Goal: Information Seeking & Learning: Learn about a topic

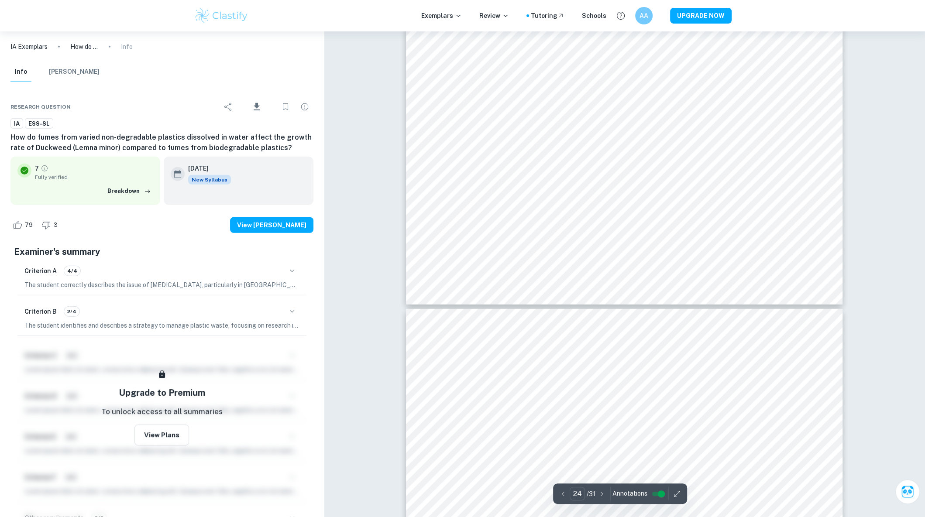
scroll to position [13386, 0]
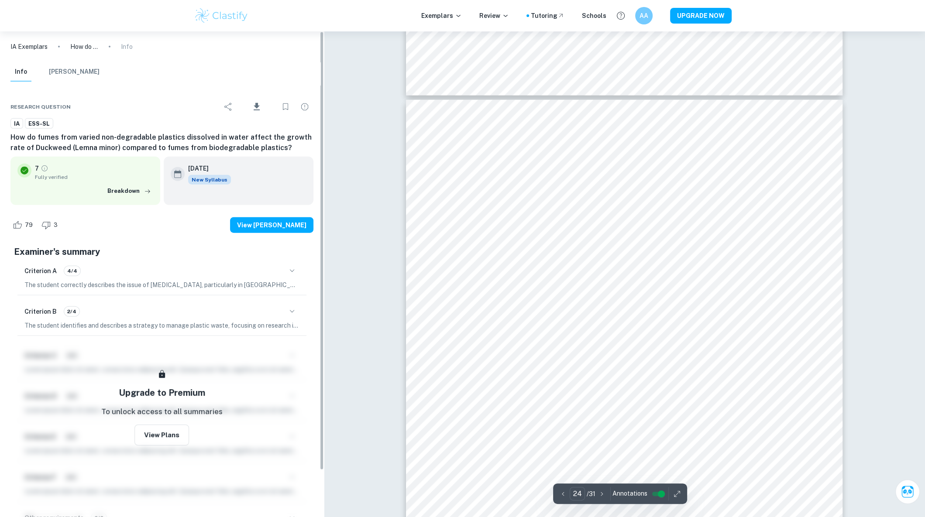
click at [200, 12] on img at bounding box center [221, 15] width 55 height 17
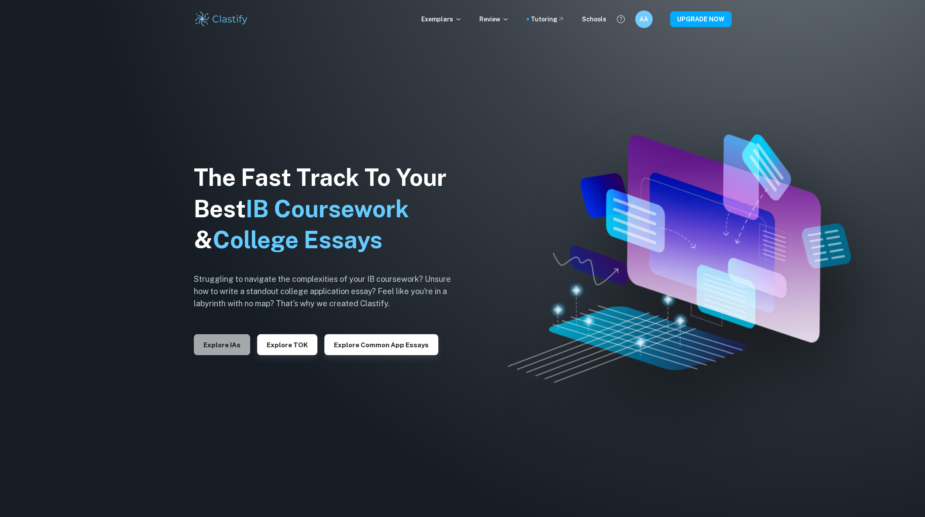
click at [228, 348] on button "Explore IAs" at bounding box center [222, 345] width 56 height 21
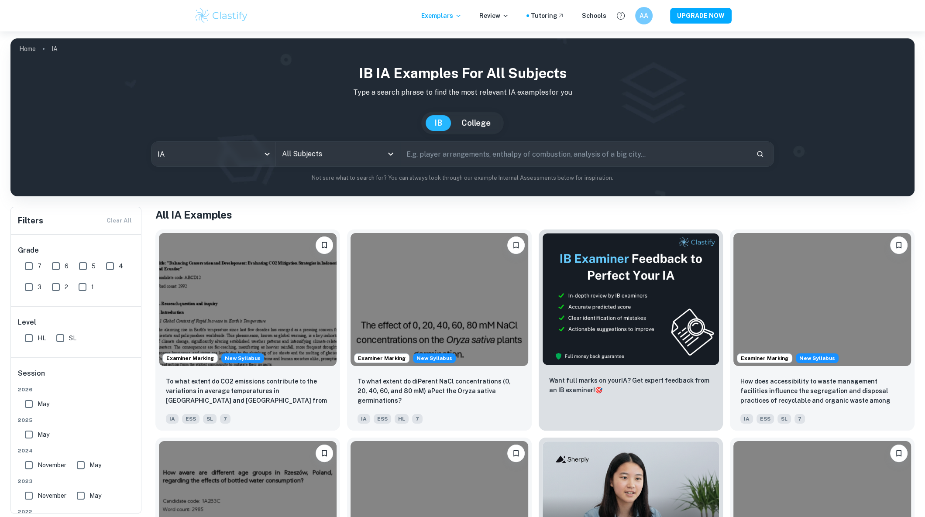
click at [368, 151] on input "All Subjects" at bounding box center [331, 154] width 103 height 17
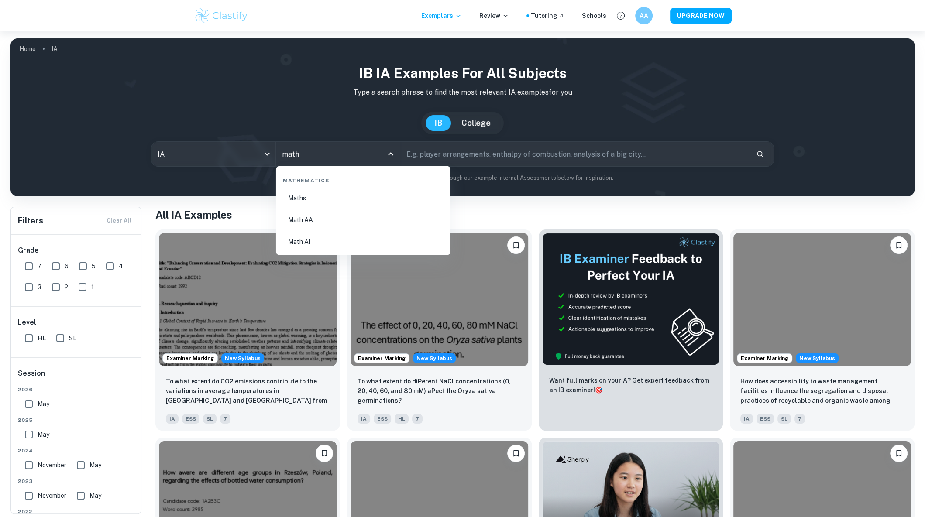
click at [317, 241] on li "Math AI" at bounding box center [363, 242] width 168 height 20
type input "Math AI"
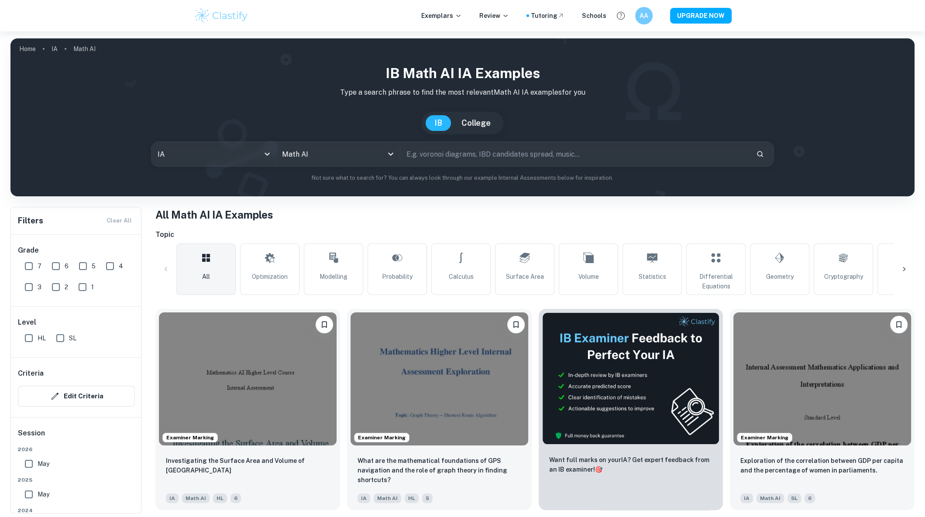
click at [61, 335] on input "SL" at bounding box center [60, 338] width 17 height 17
checkbox input "true"
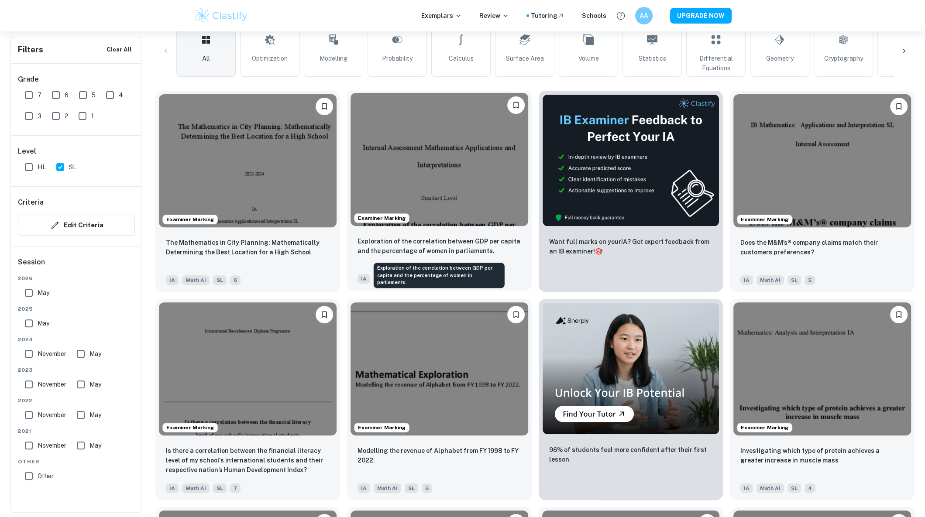
scroll to position [241, 0]
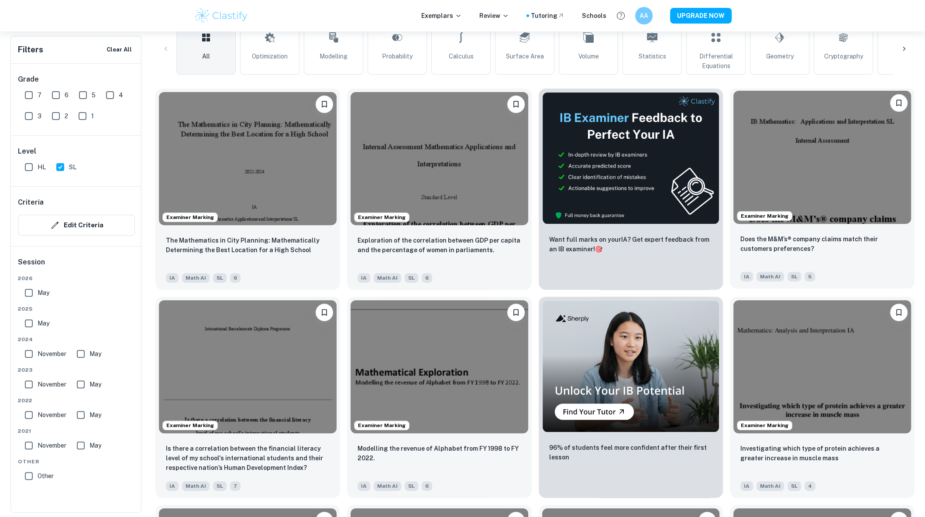
click at [798, 148] on img at bounding box center [823, 157] width 178 height 133
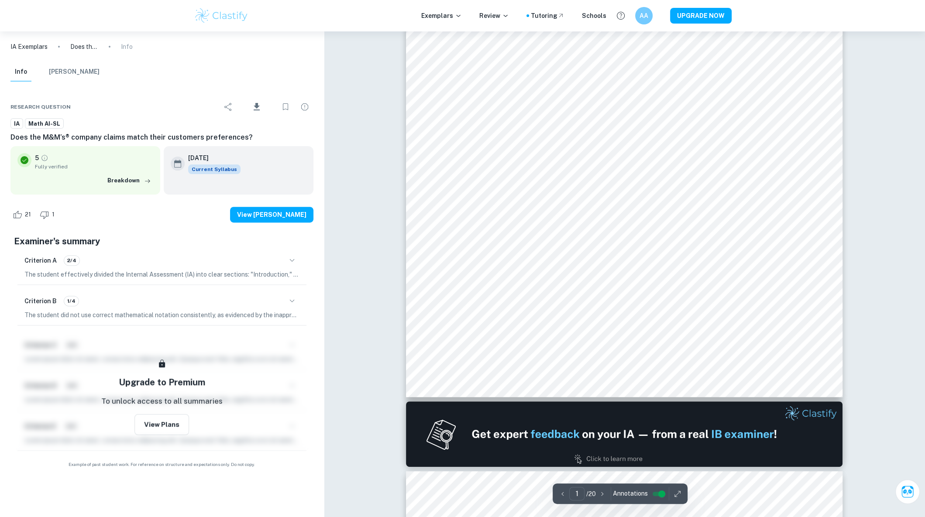
scroll to position [323, 0]
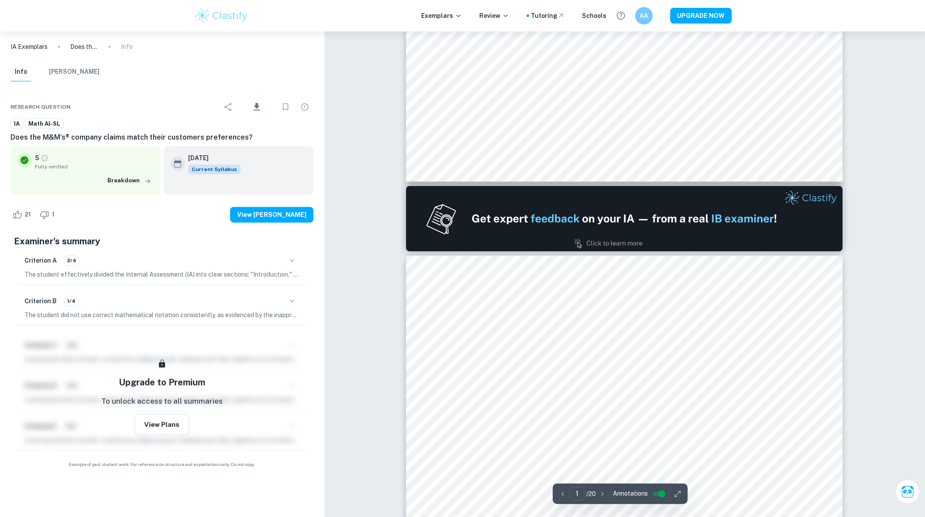
type input "2"
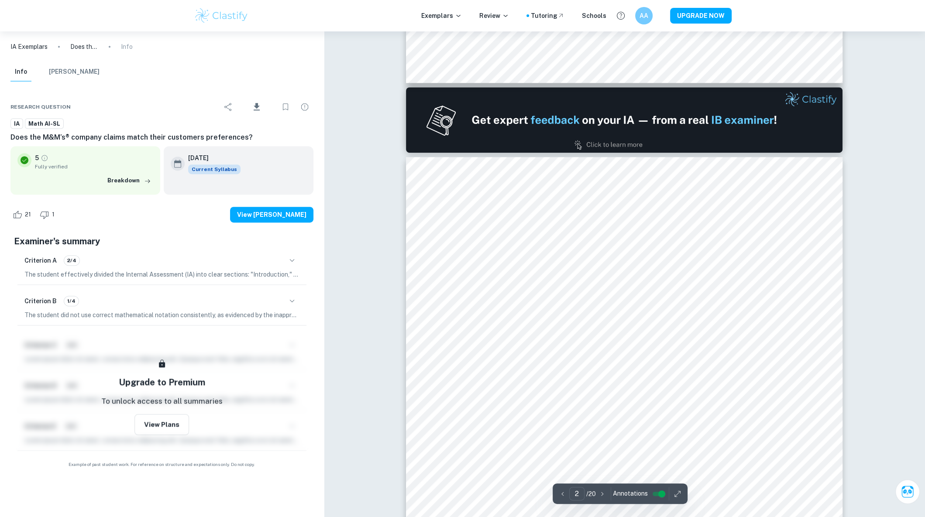
scroll to position [647, 0]
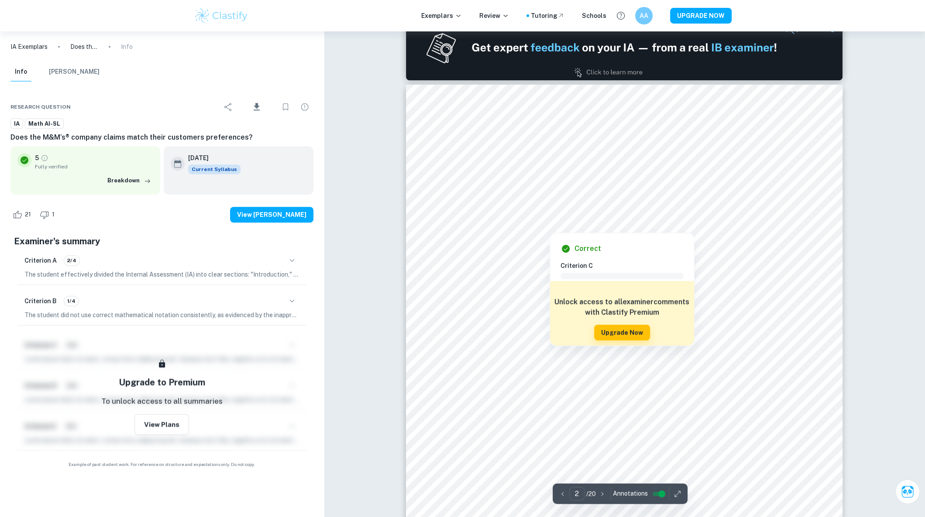
click at [693, 179] on div at bounding box center [616, 180] width 315 height 21
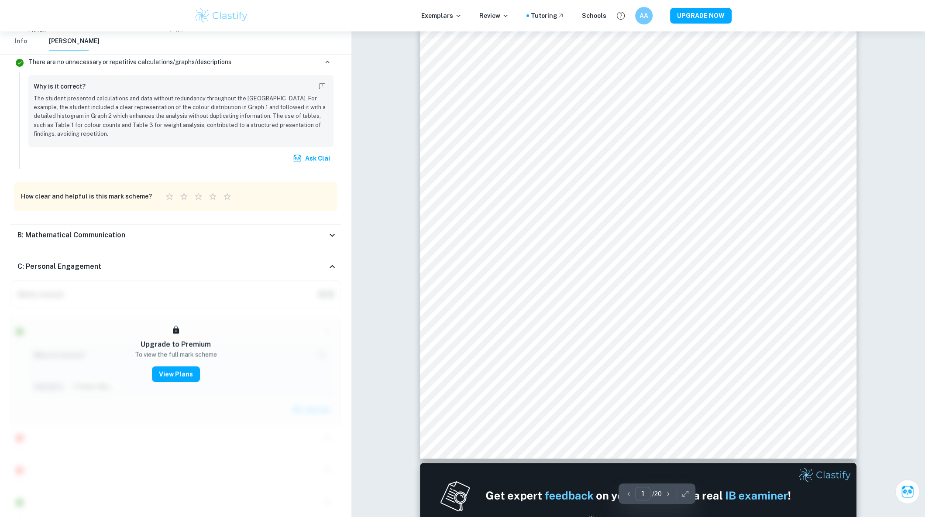
scroll to position [190, 0]
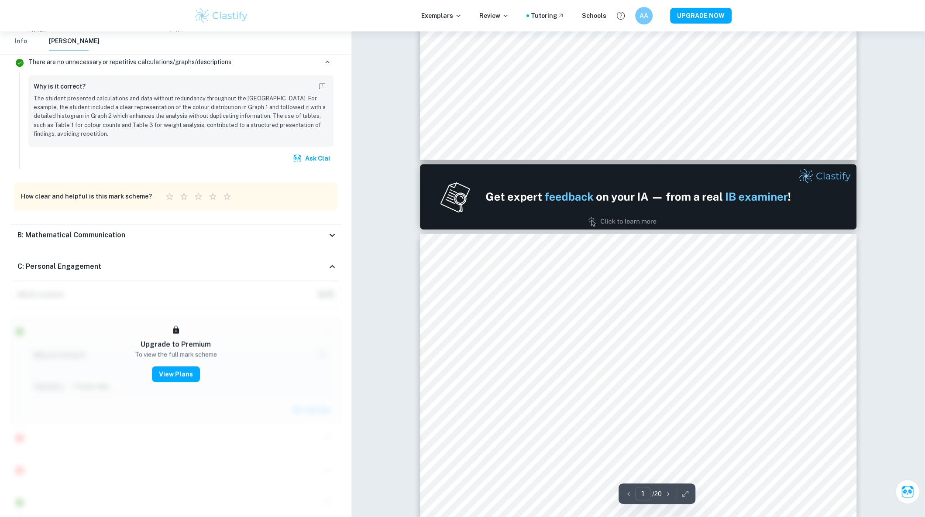
type input "2"
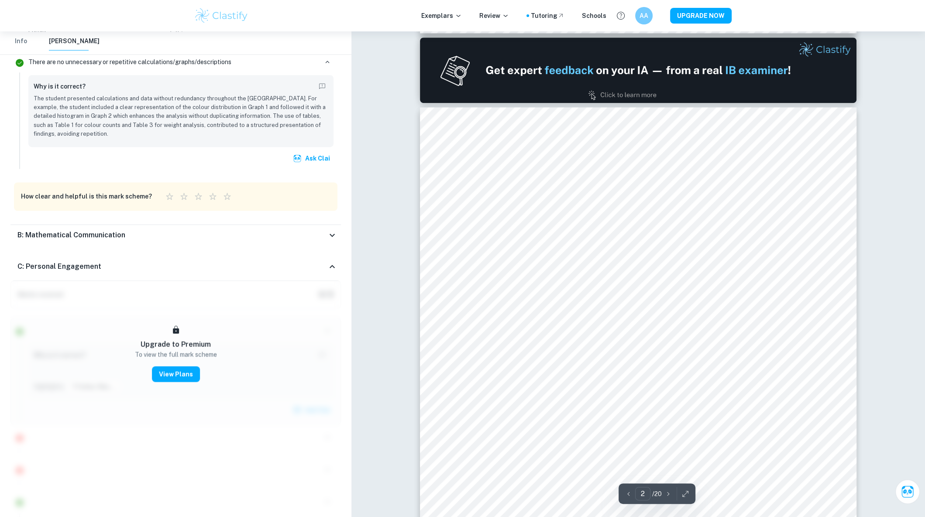
scroll to position [612, 0]
